Goal: Task Accomplishment & Management: Complete application form

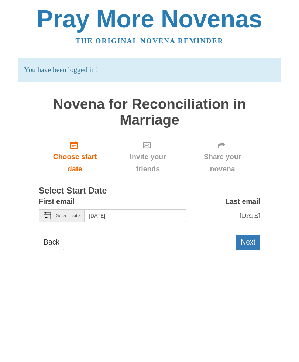
click at [246, 241] on button "Next" at bounding box center [248, 242] width 24 height 15
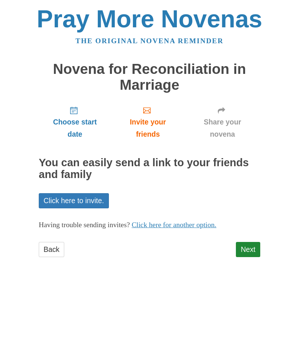
click at [250, 245] on link "Next" at bounding box center [248, 249] width 24 height 15
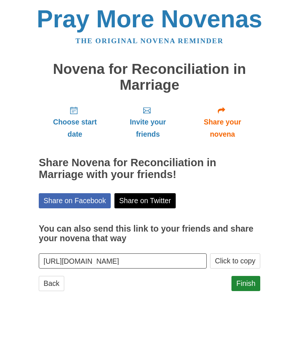
click at [247, 281] on link "Finish" at bounding box center [246, 283] width 29 height 15
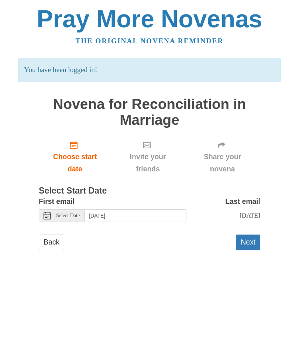
click at [250, 235] on button "Next" at bounding box center [248, 242] width 24 height 15
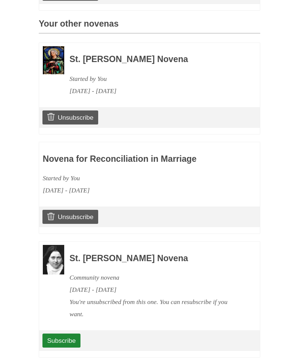
scroll to position [341, 0]
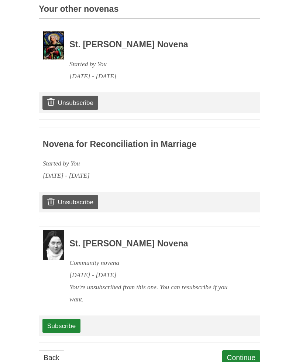
click at [242, 350] on link "Continue" at bounding box center [241, 357] width 38 height 15
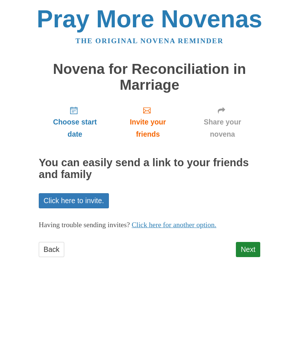
click at [250, 249] on link "Next" at bounding box center [248, 249] width 24 height 15
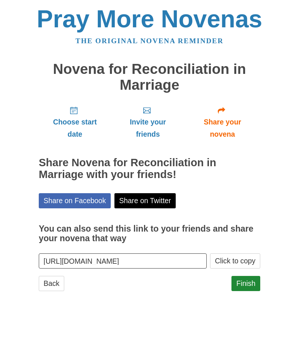
click at [249, 277] on link "Finish" at bounding box center [246, 283] width 29 height 15
